Goal: Register for event/course

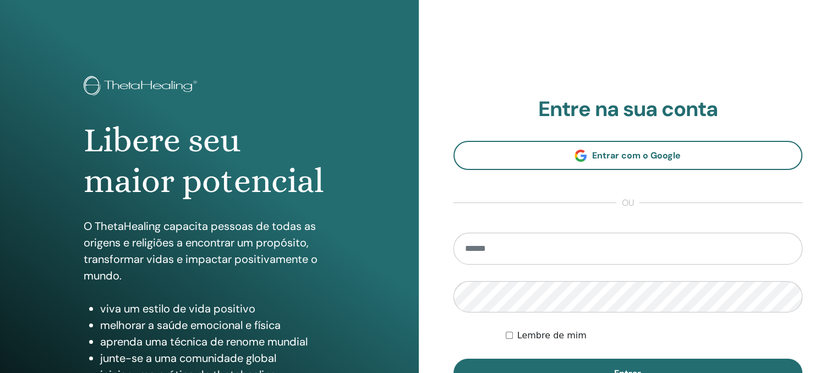
type input "**********"
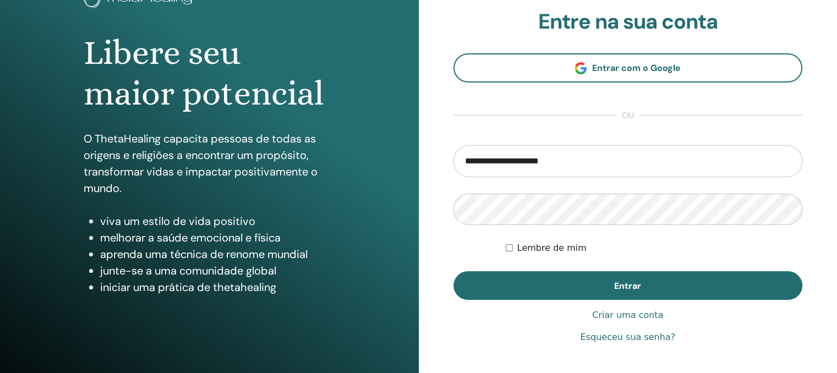
scroll to position [88, 0]
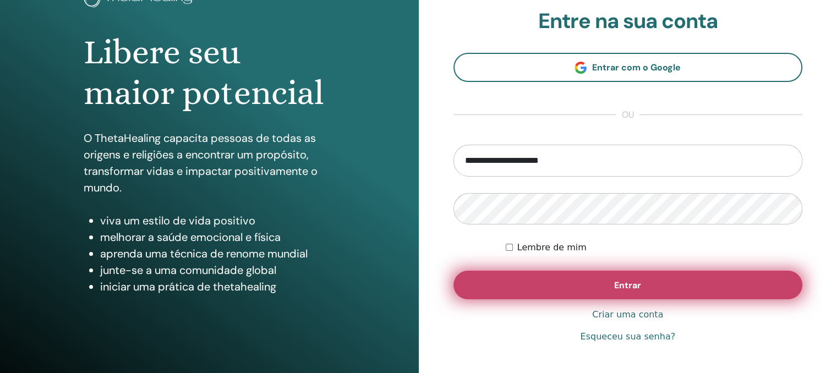
click at [625, 279] on button "Entrar" at bounding box center [629, 285] width 350 height 29
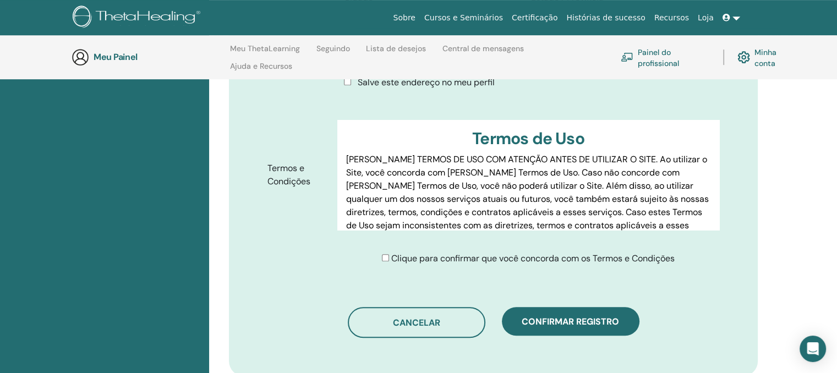
scroll to position [550, 0]
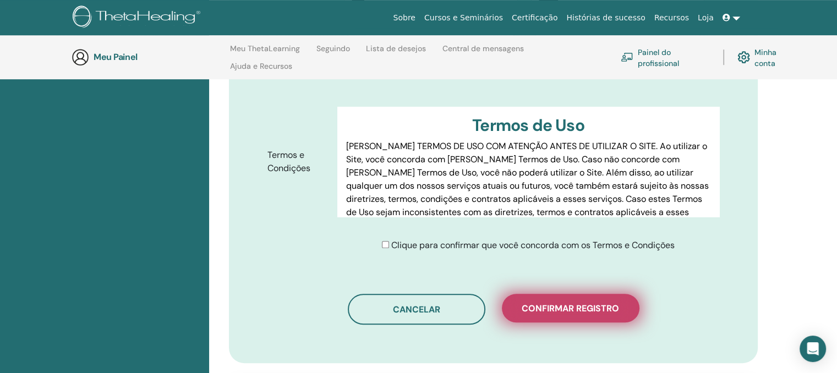
click at [586, 303] on font "Confirmar registro" at bounding box center [570, 309] width 97 height 12
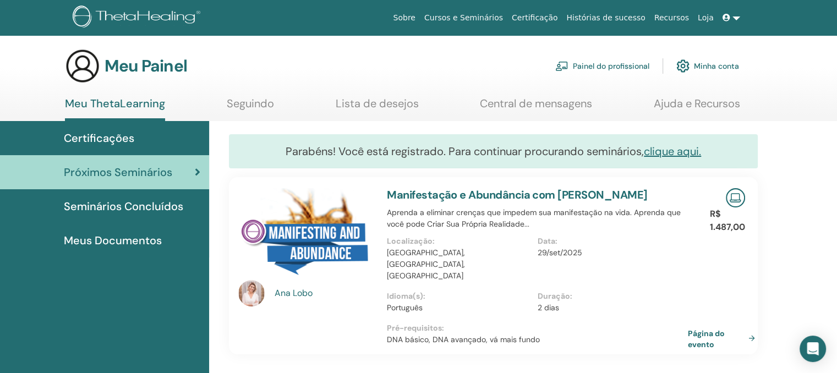
click at [491, 13] on font "Cursos e Seminários" at bounding box center [463, 17] width 79 height 9
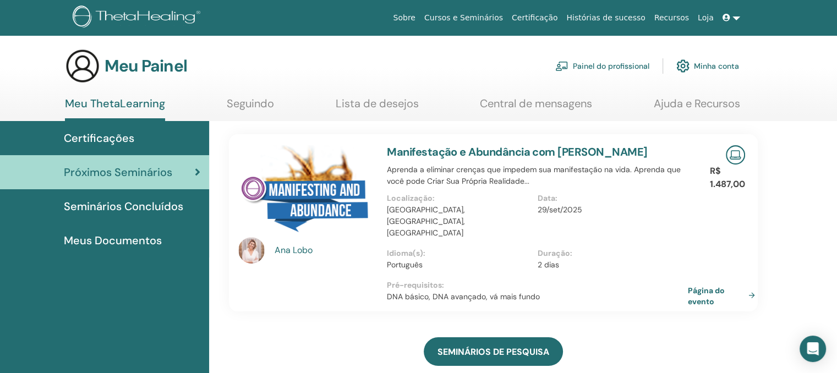
click at [503, 14] on font "Cursos e Seminários" at bounding box center [463, 17] width 79 height 9
